Goal: Task Accomplishment & Management: Use online tool/utility

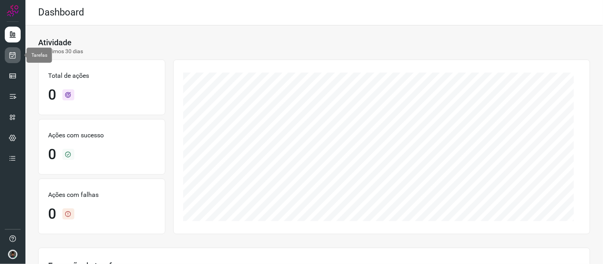
click at [15, 59] on icon at bounding box center [13, 55] width 8 height 8
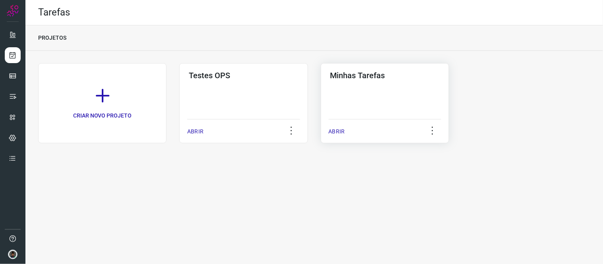
click at [382, 83] on div "Minhas Tarefas ABRIR" at bounding box center [385, 103] width 128 height 80
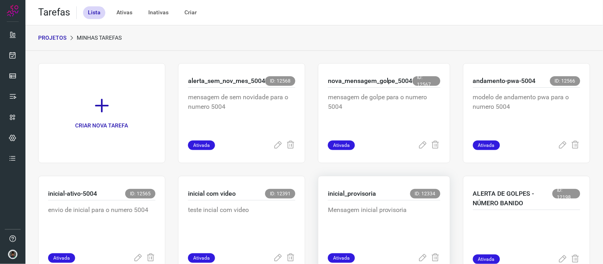
click at [359, 200] on div "inicial_provisoria ID: 12334" at bounding box center [384, 195] width 112 height 12
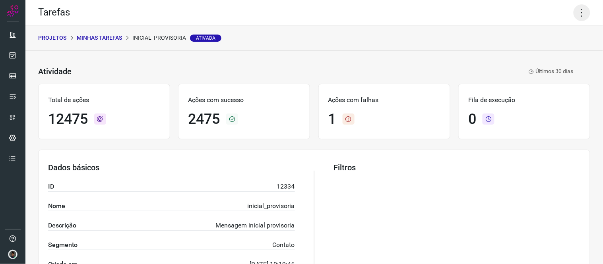
click at [573, 10] on icon at bounding box center [581, 12] width 17 height 17
click at [545, 54] on li "Executar" at bounding box center [547, 51] width 72 height 13
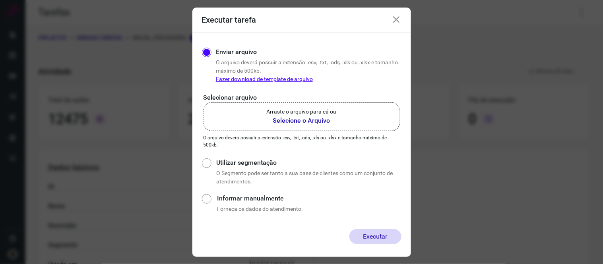
click at [319, 120] on b "Selecione o Arquivo" at bounding box center [302, 121] width 70 height 10
click at [0, 0] on input "Arraste o arquivo para cá ou Selecione o Arquivo" at bounding box center [0, 0] width 0 height 0
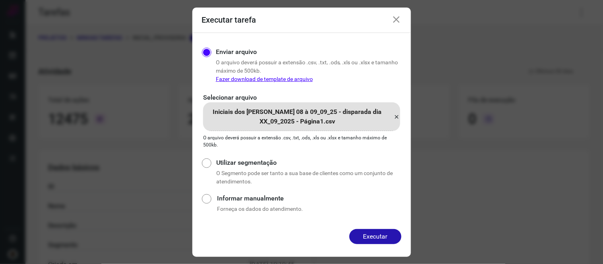
click at [308, 121] on p "Iniciais dos [PERSON_NAME] 08 à 09_09_25 - disparada dia XX_09_2025 - Página1.c…" at bounding box center [297, 116] width 189 height 19
click at [0, 0] on input "Iniciais dos [PERSON_NAME] 08 à 09_09_25 - disparada dia XX_09_2025 - Página1.c…" at bounding box center [0, 0] width 0 height 0
click at [373, 234] on button "Executar" at bounding box center [375, 236] width 52 height 15
